Goal: Transaction & Acquisition: Purchase product/service

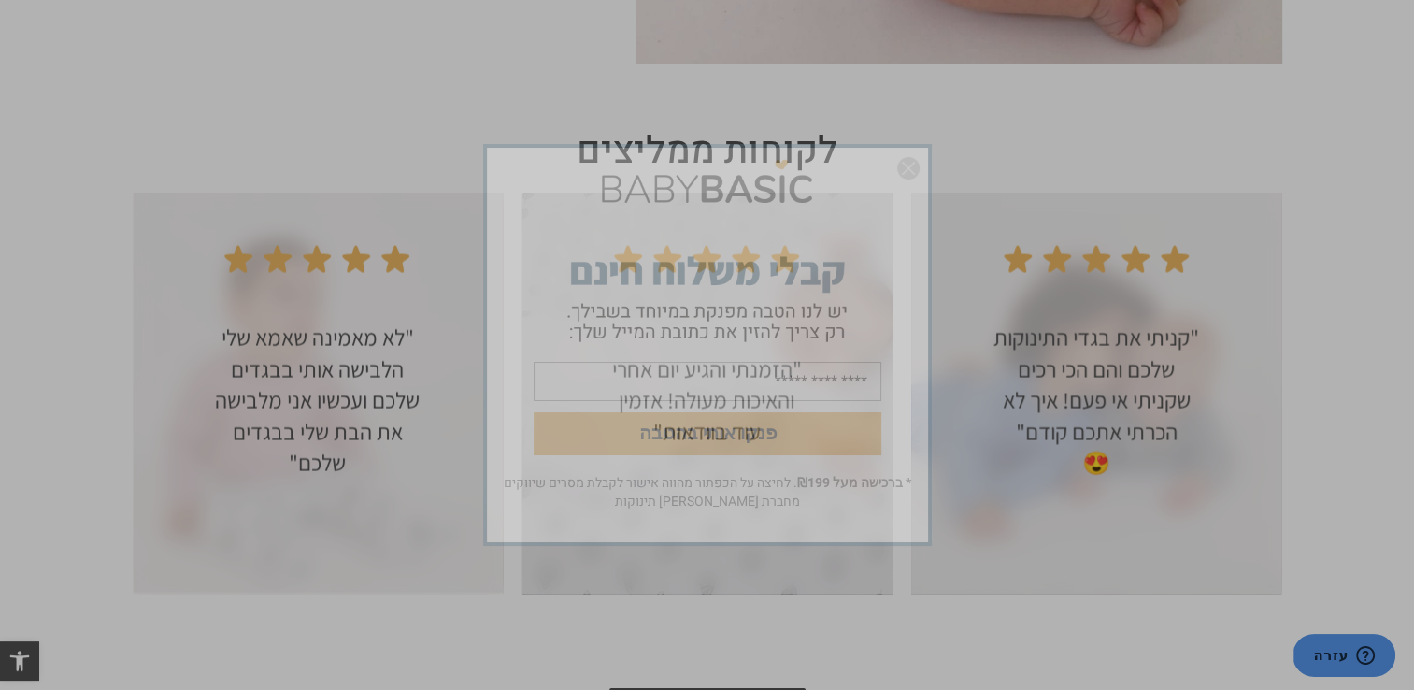
scroll to position [3599, 0]
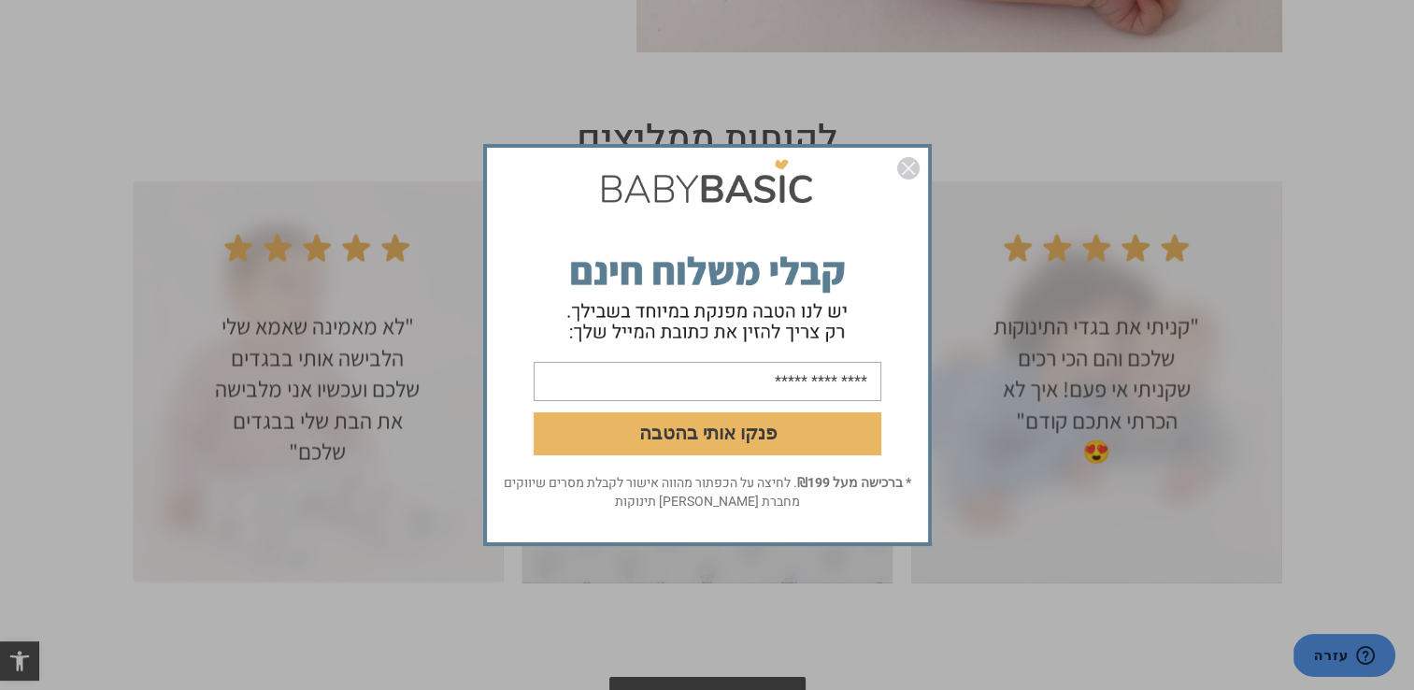
click at [916, 155] on form "פנקו אותי בהטבה" at bounding box center [707, 312] width 441 height 322
click at [909, 168] on img "סגור" at bounding box center [908, 168] width 22 height 22
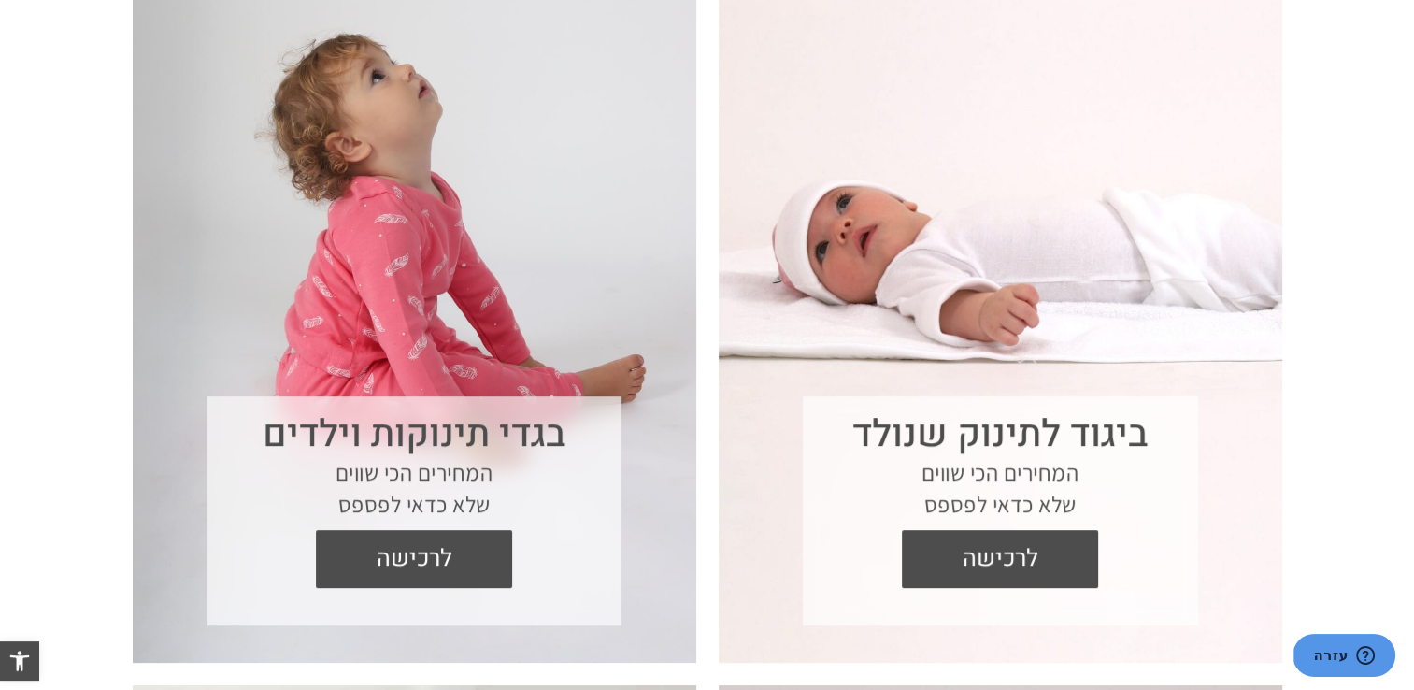
scroll to position [799, 0]
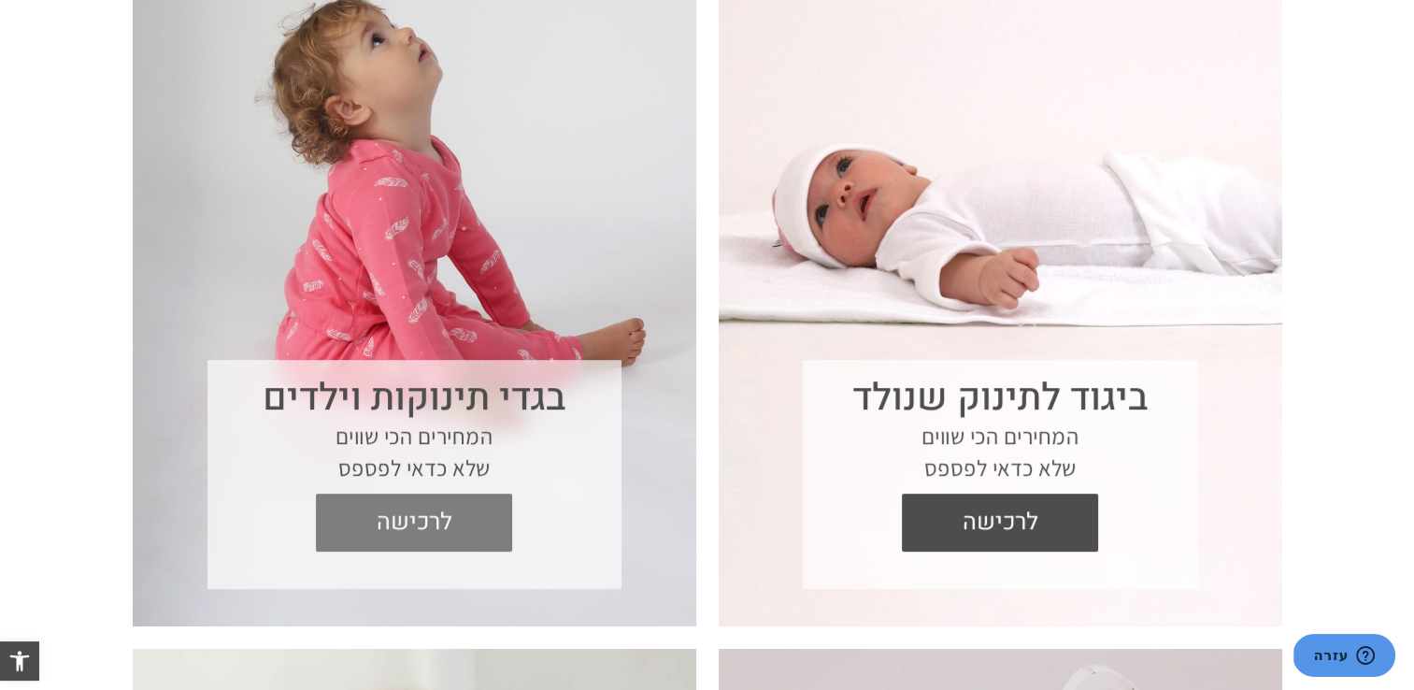
click at [456, 528] on span "לרכישה" at bounding box center [414, 522] width 168 height 58
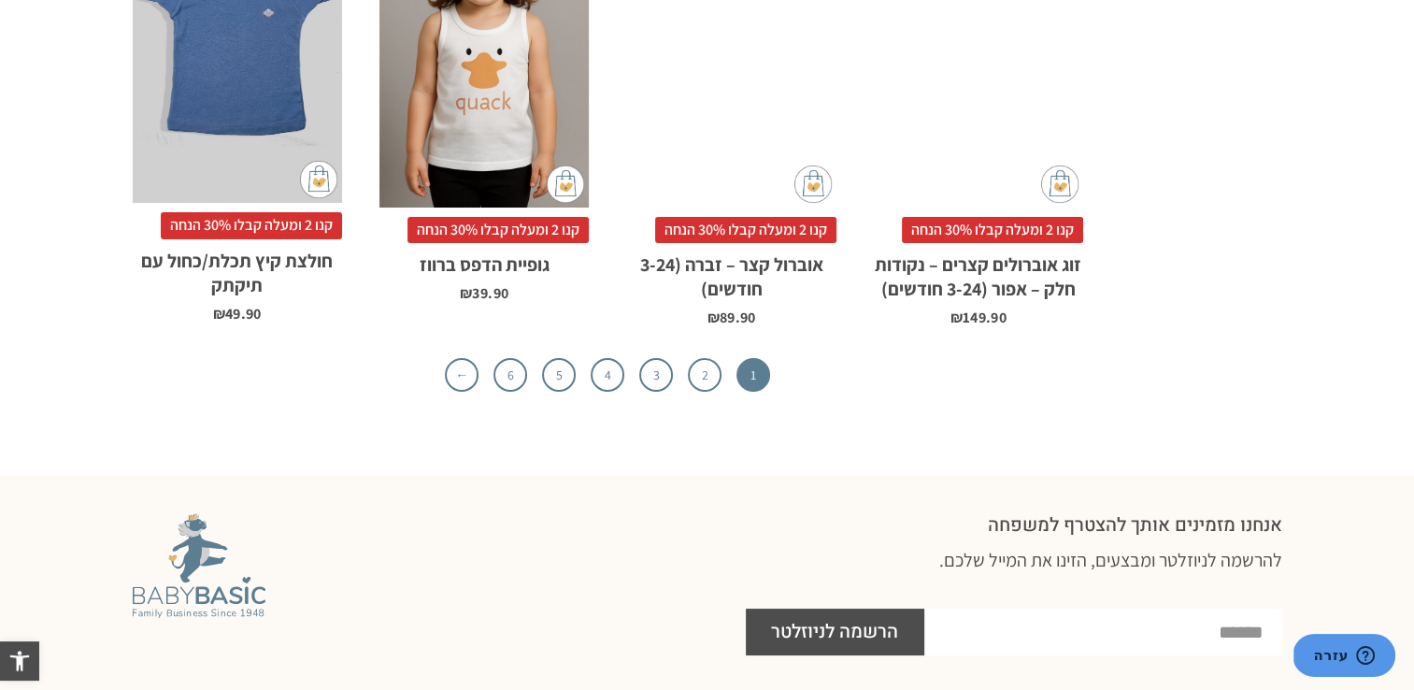
scroll to position [5905, 0]
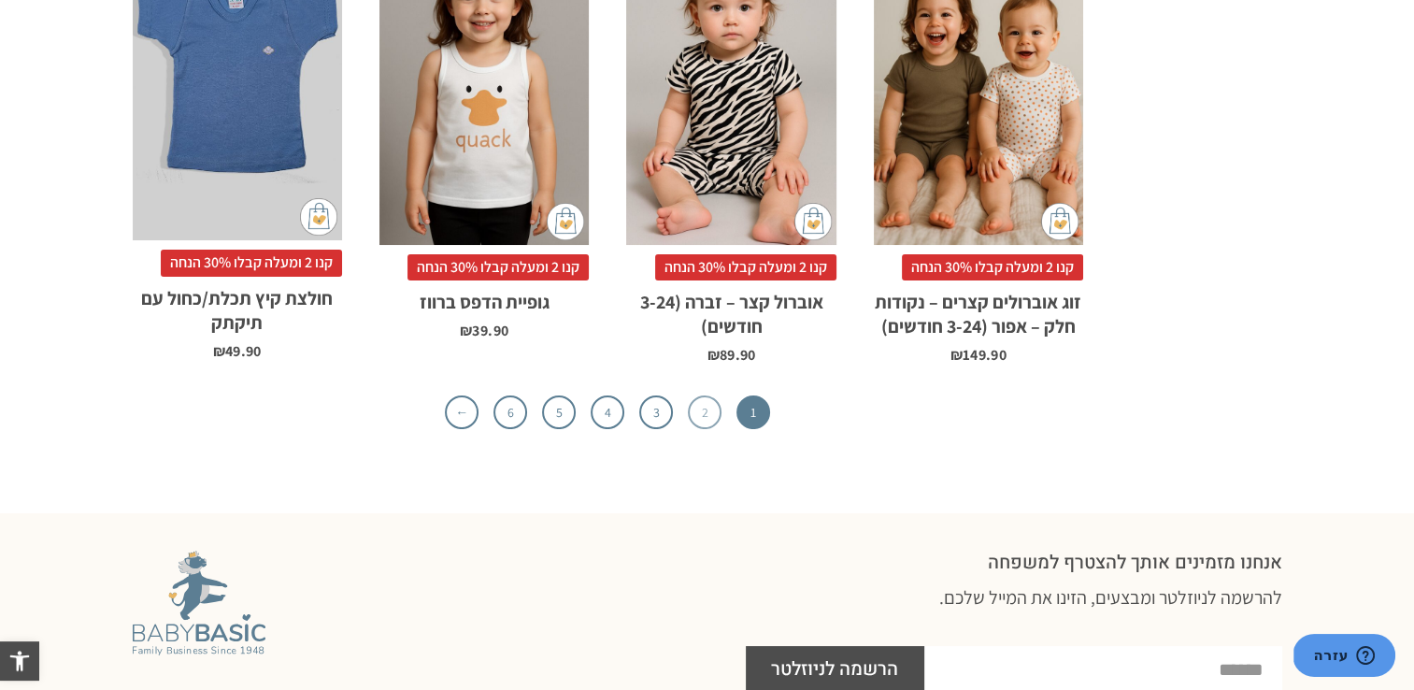
click at [704, 395] on link "2" at bounding box center [705, 412] width 34 height 34
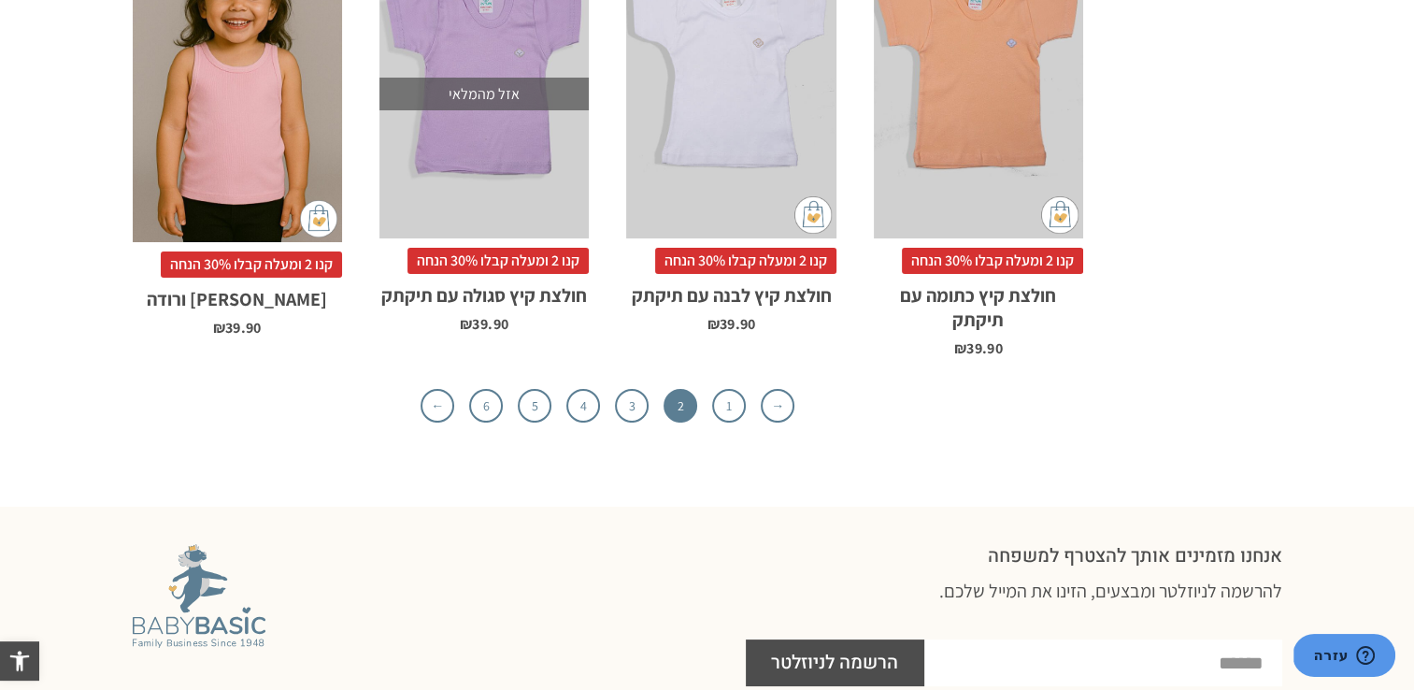
scroll to position [5980, 0]
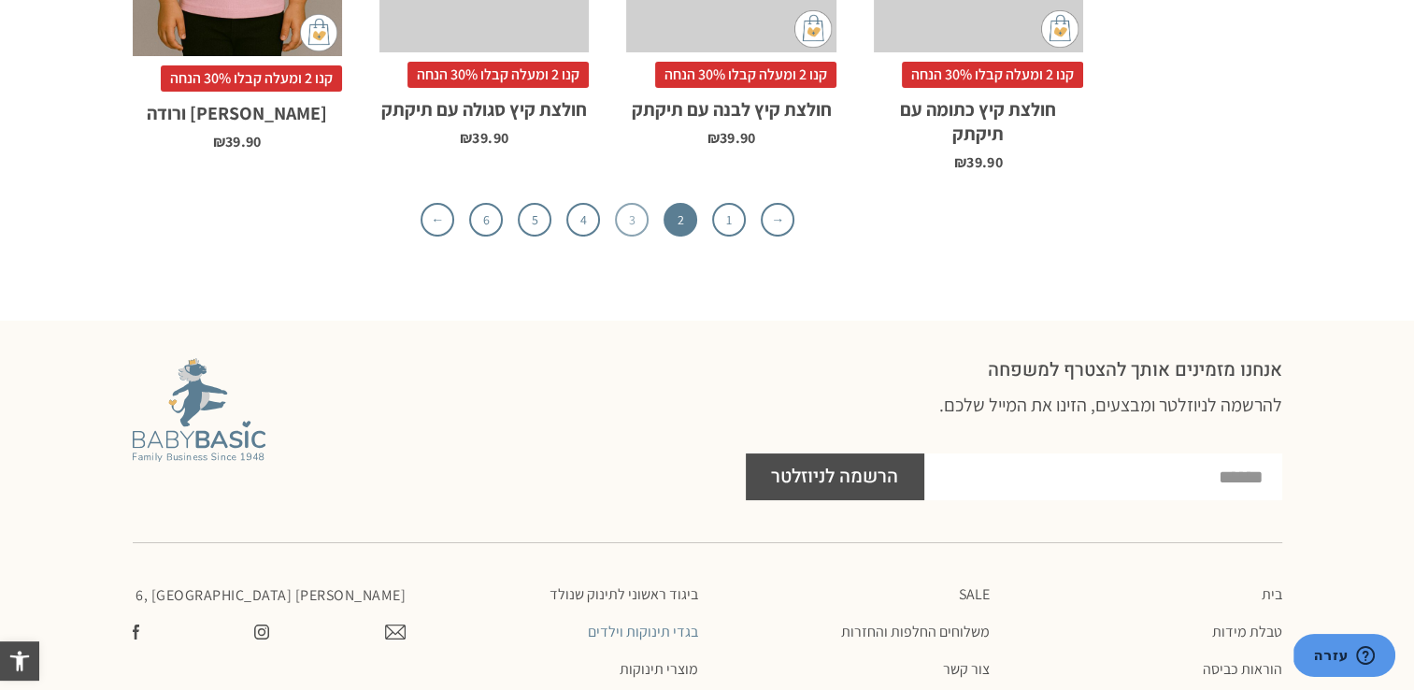
click at [633, 203] on link "3" at bounding box center [632, 220] width 34 height 34
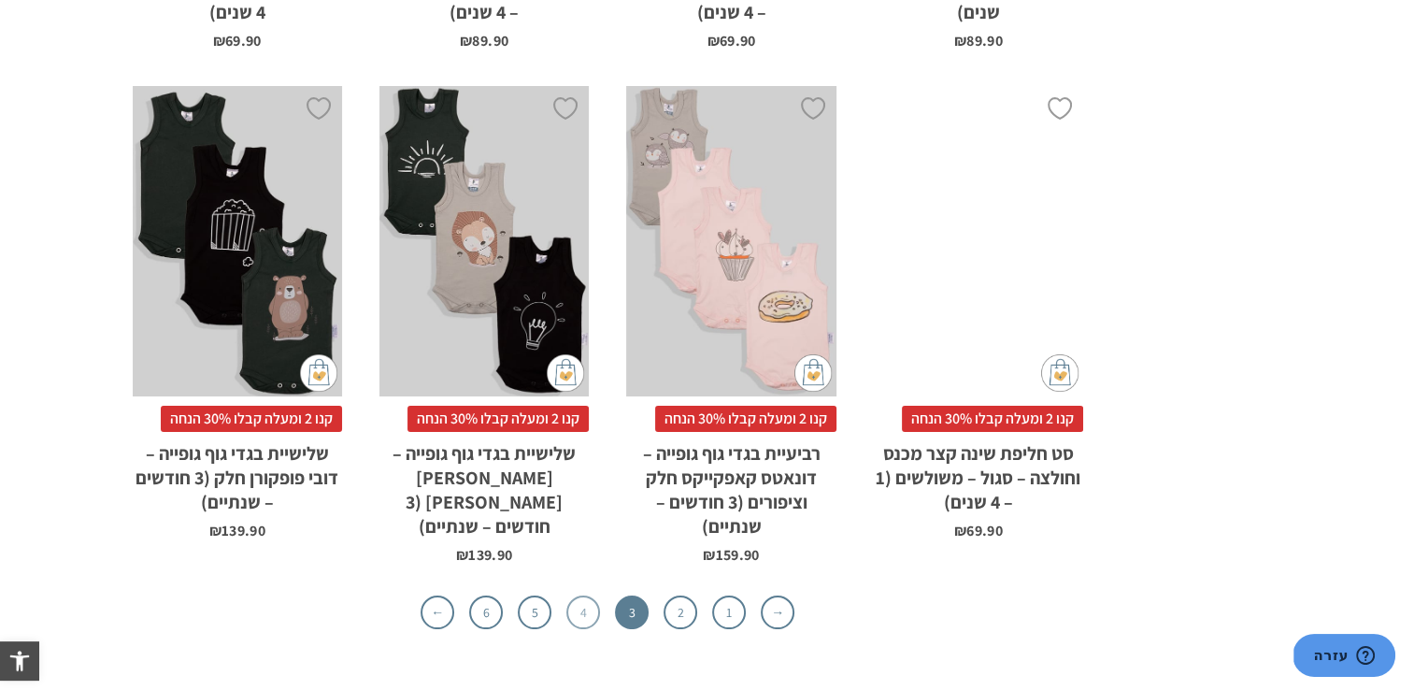
scroll to position [5456, 0]
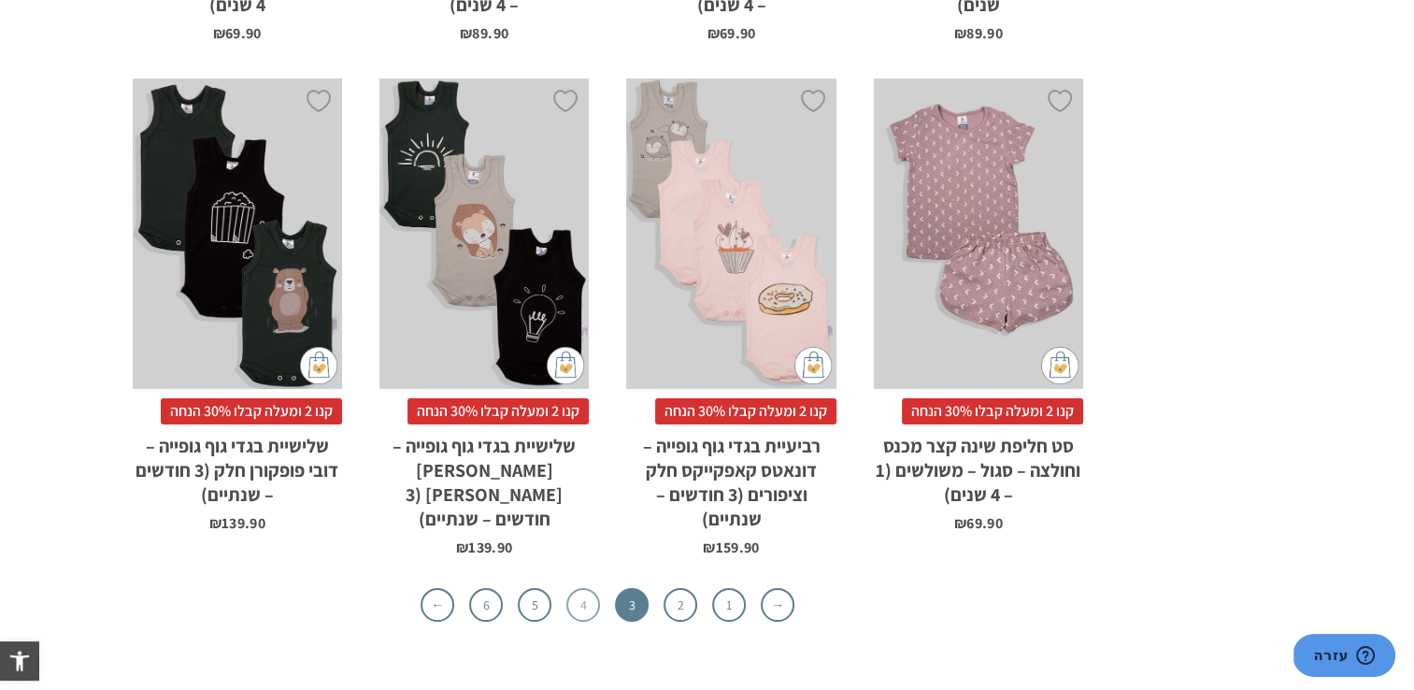
click at [584, 588] on link "4" at bounding box center [583, 605] width 34 height 34
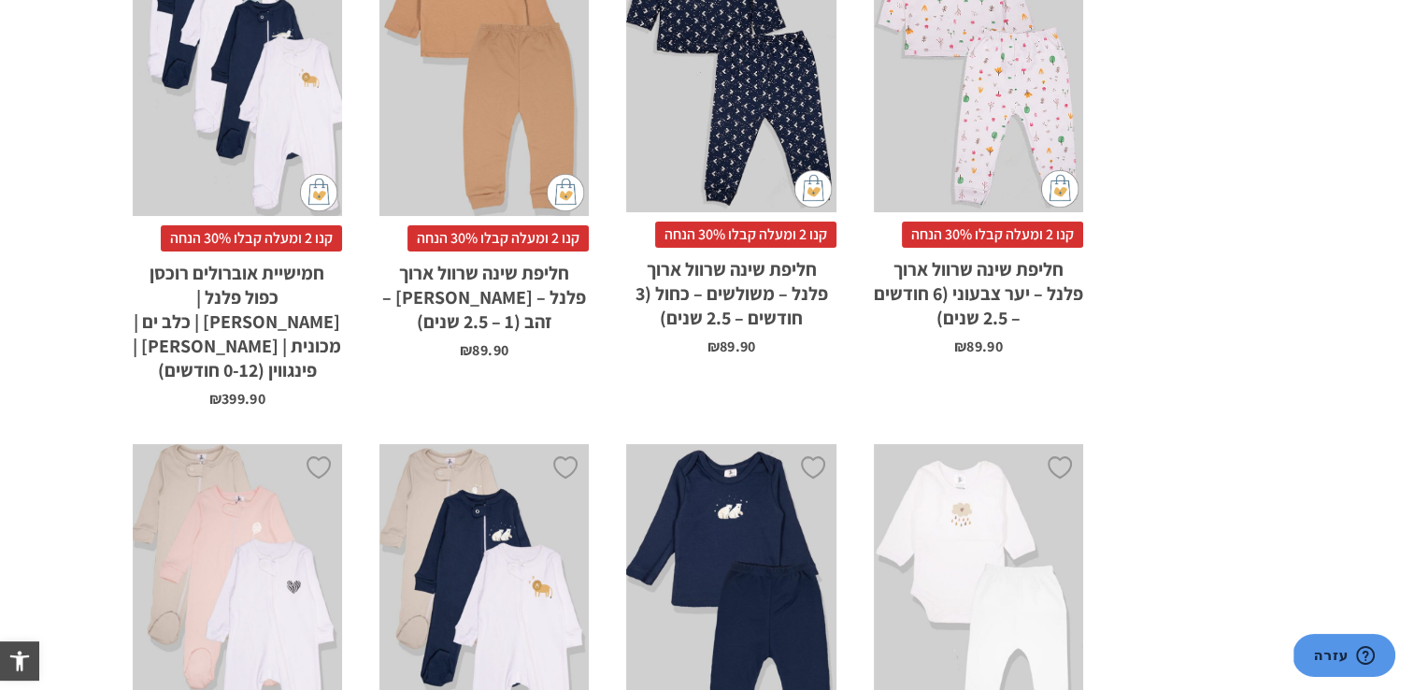
scroll to position [5546, 0]
